Goal: Navigation & Orientation: Find specific page/section

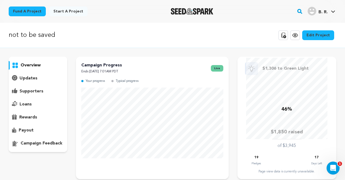
click at [53, 90] on div "supporters" at bounding box center [38, 91] width 59 height 9
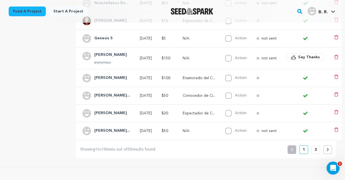
scroll to position [181, 0]
click at [318, 152] on button "2" at bounding box center [316, 150] width 9 height 9
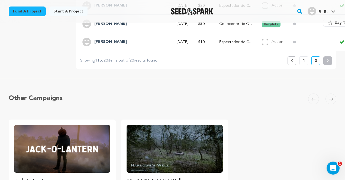
scroll to position [280, 0]
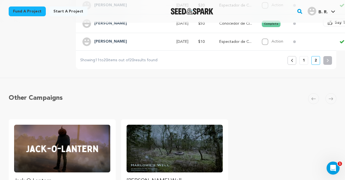
click at [304, 61] on p "1" at bounding box center [304, 60] width 2 height 5
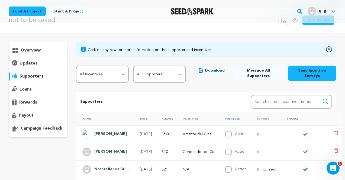
scroll to position [0, 0]
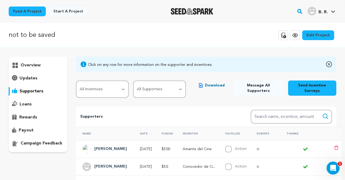
click at [40, 67] on p "overview" at bounding box center [31, 65] width 20 height 7
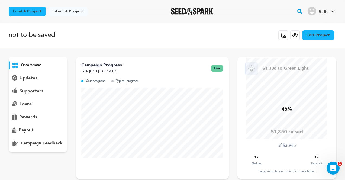
click at [183, 37] on div "not to be saved Copy public preview link View project Edit Project View more op…" at bounding box center [173, 35] width 328 height 14
drag, startPoint x: 214, startPoint y: 9, endPoint x: 180, endPoint y: 9, distance: 34.2
click at [180, 9] on div at bounding box center [192, 11] width 75 height 14
click at [160, 15] on div at bounding box center [192, 11] width 75 height 14
drag, startPoint x: 213, startPoint y: 12, endPoint x: 167, endPoint y: 13, distance: 46.4
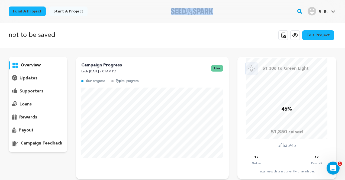
click at [167, 13] on div at bounding box center [192, 11] width 75 height 14
click at [156, 14] on div at bounding box center [192, 11] width 75 height 14
click at [35, 108] on div "loans" at bounding box center [38, 104] width 59 height 9
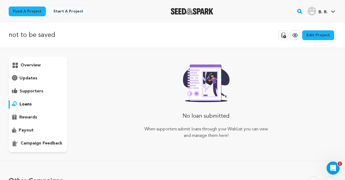
click at [43, 88] on div "supporters" at bounding box center [38, 91] width 59 height 9
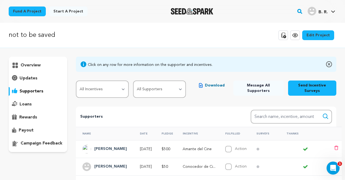
click at [45, 82] on div "updates" at bounding box center [38, 78] width 59 height 9
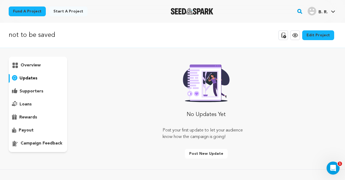
click at [45, 67] on div "overview" at bounding box center [38, 65] width 59 height 9
